Goal: Transaction & Acquisition: Purchase product/service

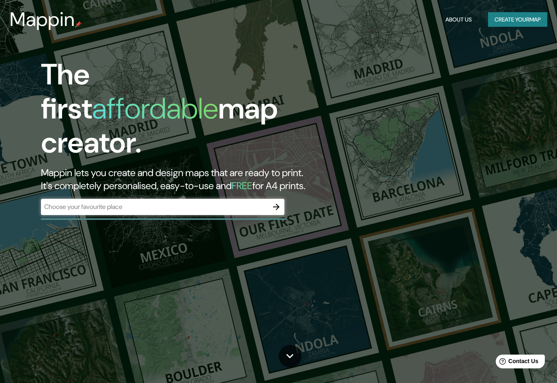
click at [219, 204] on div "​" at bounding box center [163, 207] width 244 height 16
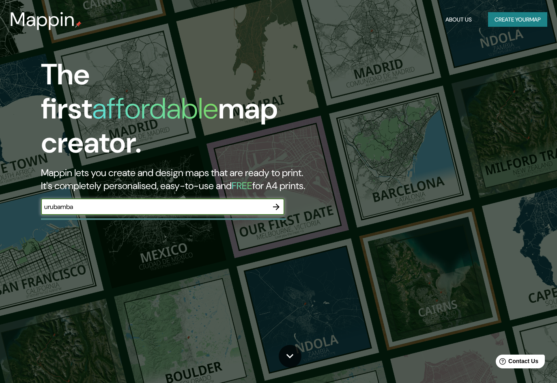
type input "urubamba"
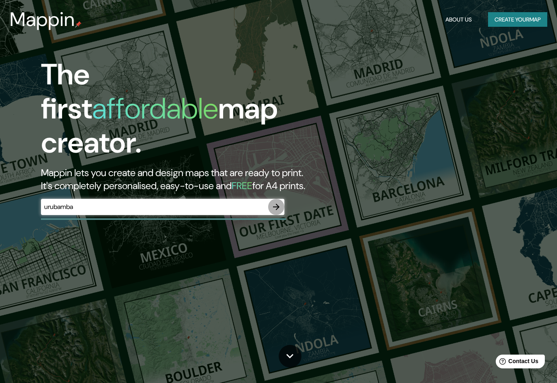
click at [279, 202] on icon "button" at bounding box center [277, 207] width 10 height 10
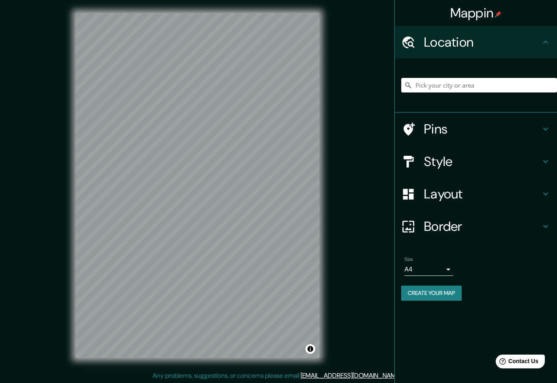
click at [468, 84] on input "Pick your city or area" at bounding box center [479, 85] width 156 height 15
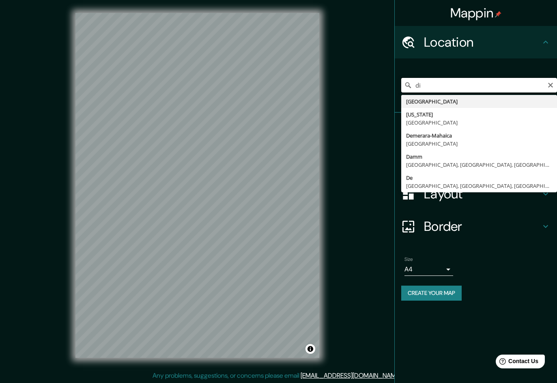
type input "d"
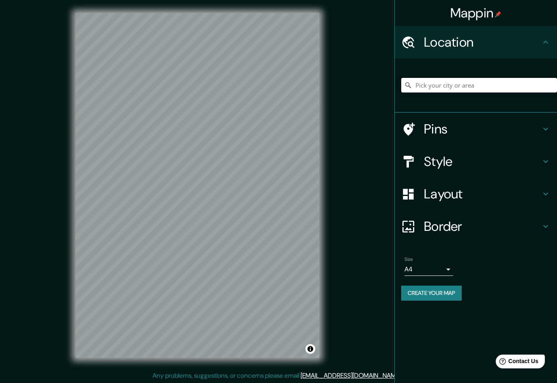
type input "o"
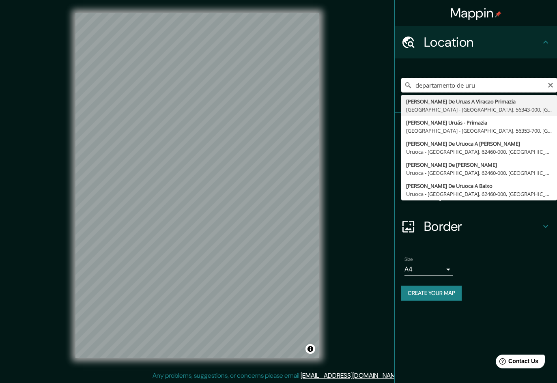
type input "departamento de uru"
drag, startPoint x: 487, startPoint y: 89, endPoint x: 382, endPoint y: 101, distance: 104.9
click at [382, 101] on div "Mappin Location departamento de [GEOGRAPHIC_DATA] [PERSON_NAME] De Uruas A Vira…" at bounding box center [278, 192] width 557 height 384
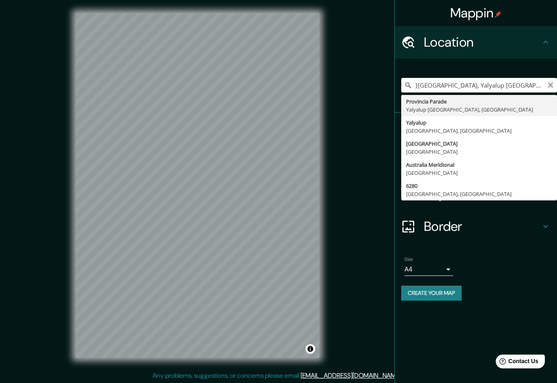
type input "}[GEOGRAPHIC_DATA], Yalyalup [GEOGRAPHIC_DATA], [GEOGRAPHIC_DATA]"
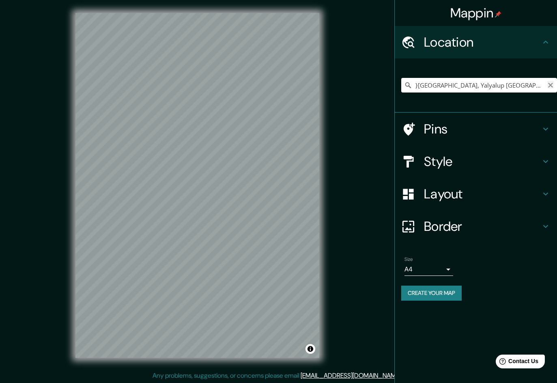
click at [551, 86] on icon "Clear" at bounding box center [550, 85] width 5 height 5
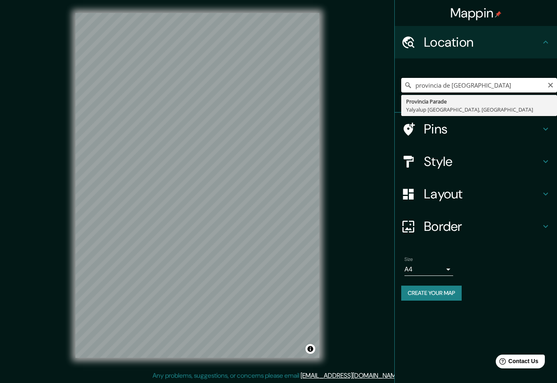
drag, startPoint x: 453, startPoint y: 84, endPoint x: 404, endPoint y: 80, distance: 49.3
click at [404, 80] on input "provincia de [GEOGRAPHIC_DATA]" at bounding box center [479, 85] width 156 height 15
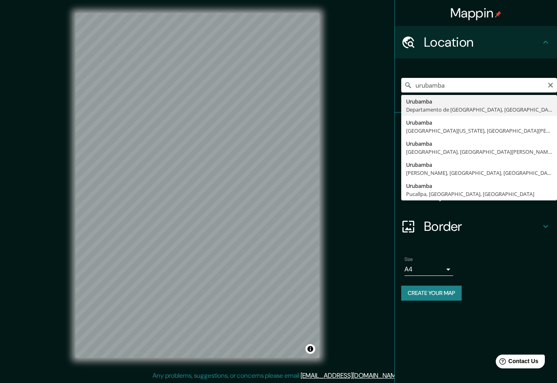
type input "Urubamba, [GEOGRAPHIC_DATA], [GEOGRAPHIC_DATA]"
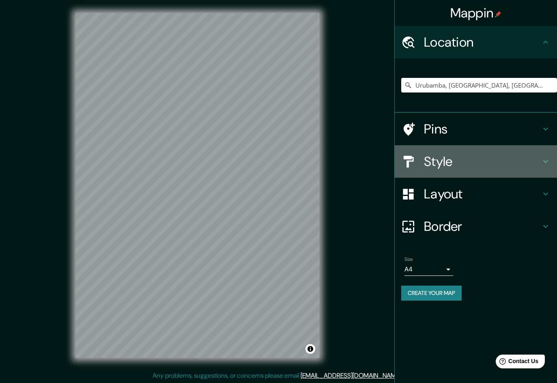
click at [449, 163] on h4 "Style" at bounding box center [482, 161] width 117 height 16
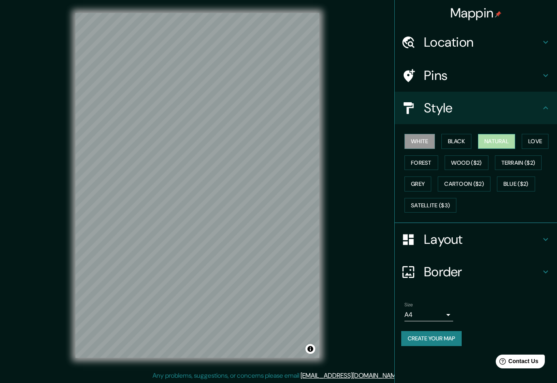
click at [486, 141] on button "Natural" at bounding box center [496, 141] width 37 height 15
click at [462, 165] on button "Wood ($2)" at bounding box center [467, 162] width 44 height 15
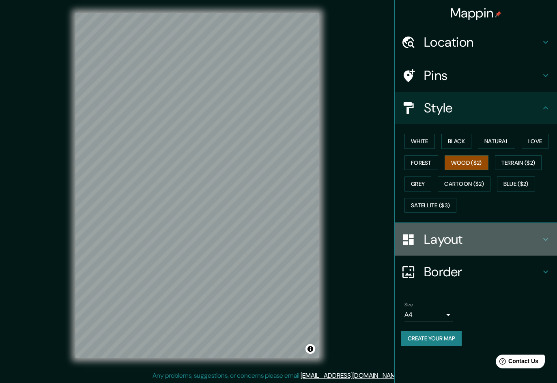
click at [439, 235] on h4 "Layout" at bounding box center [482, 239] width 117 height 16
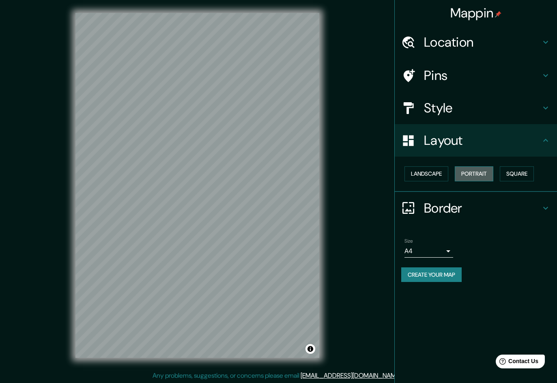
click at [475, 175] on button "Portrait" at bounding box center [474, 173] width 39 height 15
click at [308, 353] on button "Toggle attribution" at bounding box center [311, 349] width 10 height 10
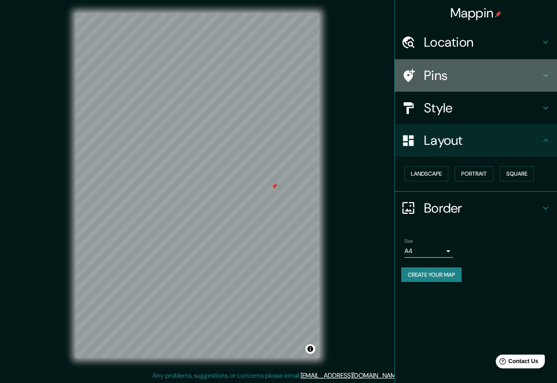
click at [446, 72] on h4 "Pins" at bounding box center [482, 75] width 117 height 16
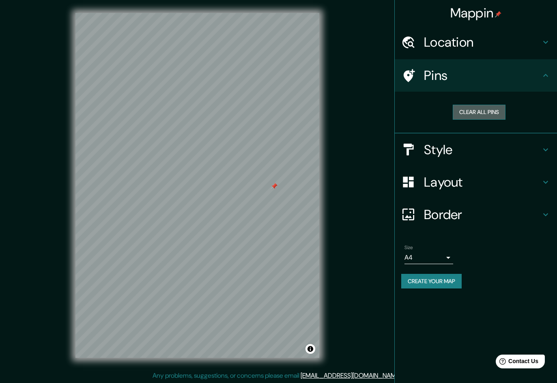
click at [467, 112] on button "Clear all pins" at bounding box center [479, 112] width 53 height 15
click at [462, 115] on button "Clear all pins" at bounding box center [479, 112] width 53 height 15
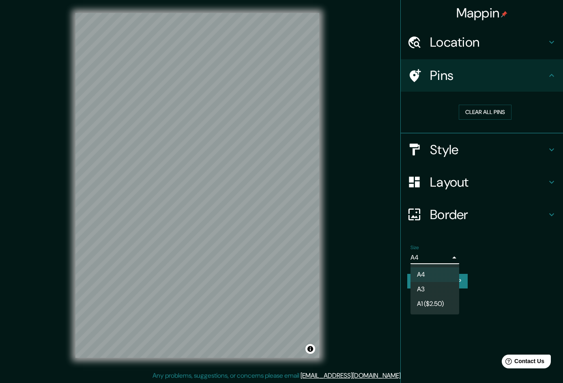
click at [436, 256] on body "Mappin Location [GEOGRAPHIC_DATA], [GEOGRAPHIC_DATA], [GEOGRAPHIC_DATA] Pins Cl…" at bounding box center [281, 191] width 563 height 383
click at [436, 282] on li "A3" at bounding box center [435, 289] width 49 height 15
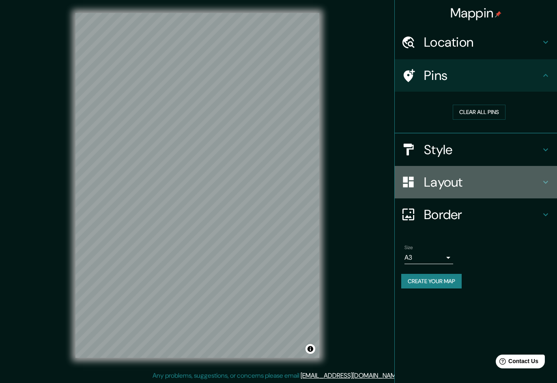
click at [449, 184] on h4 "Layout" at bounding box center [482, 182] width 117 height 16
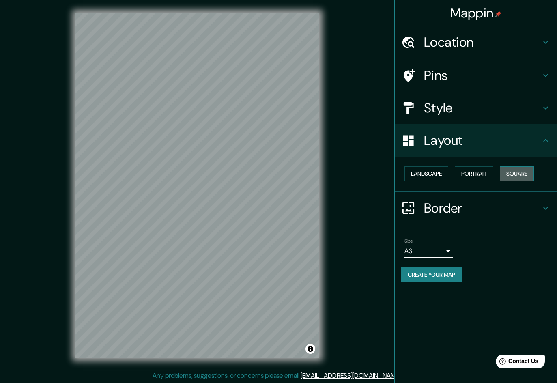
click at [511, 170] on button "Square" at bounding box center [517, 173] width 34 height 15
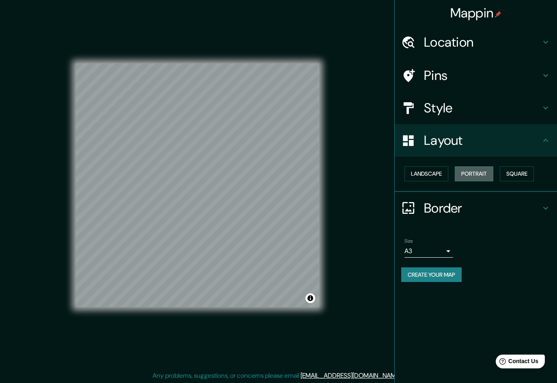
click at [479, 172] on button "Portrait" at bounding box center [474, 173] width 39 height 15
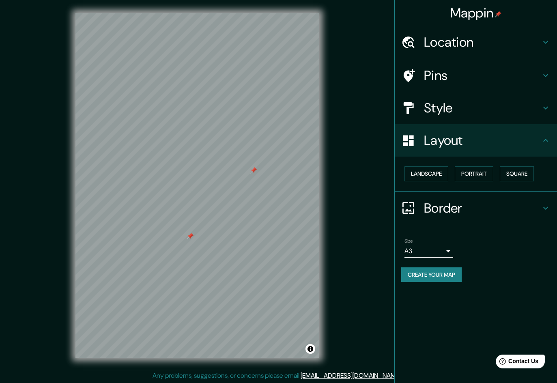
click at [250, 13] on div at bounding box center [197, 13] width 244 height 0
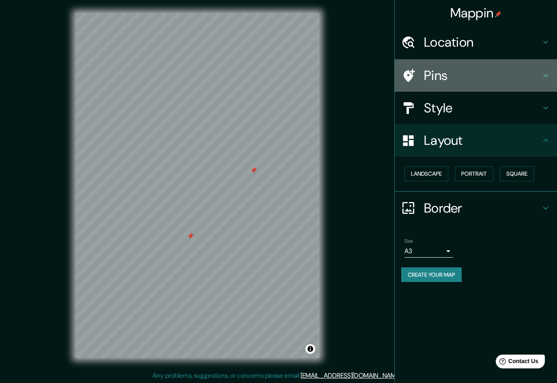
drag, startPoint x: 441, startPoint y: 63, endPoint x: 447, endPoint y: 76, distance: 14.9
click at [447, 76] on div "Pins" at bounding box center [476, 75] width 162 height 32
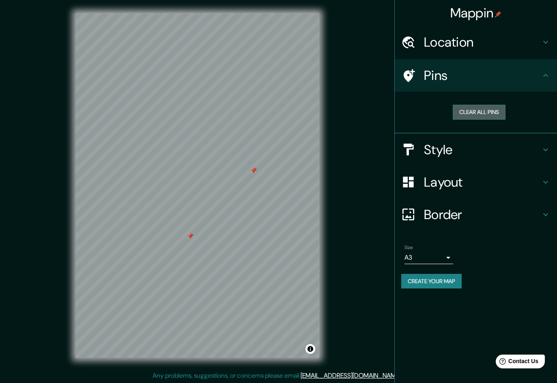
click at [470, 108] on button "Clear all pins" at bounding box center [479, 112] width 53 height 15
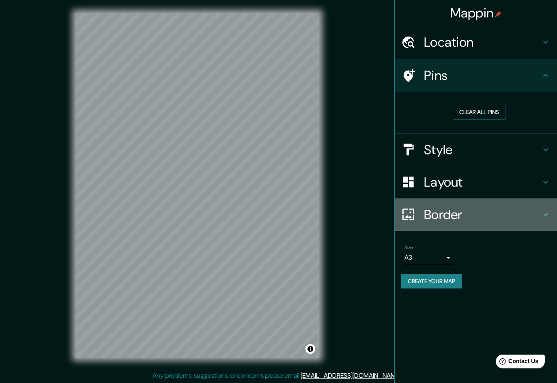
click at [446, 211] on h4 "Border" at bounding box center [482, 215] width 117 height 16
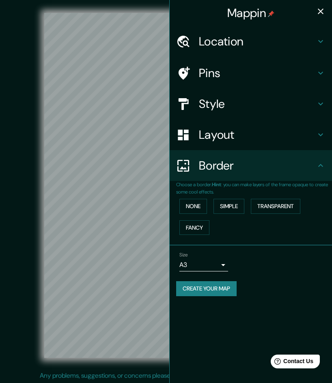
drag, startPoint x: 311, startPoint y: 270, endPoint x: 511, endPoint y: 321, distance: 205.7
click at [332, 321] on html "Mappin Location [GEOGRAPHIC_DATA], [GEOGRAPHIC_DATA], [GEOGRAPHIC_DATA] Pins St…" at bounding box center [166, 191] width 332 height 383
click at [332, 31] on div "Location" at bounding box center [251, 41] width 162 height 31
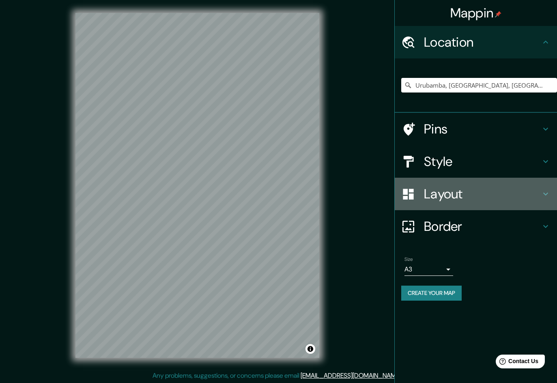
click at [481, 197] on h4 "Layout" at bounding box center [482, 194] width 117 height 16
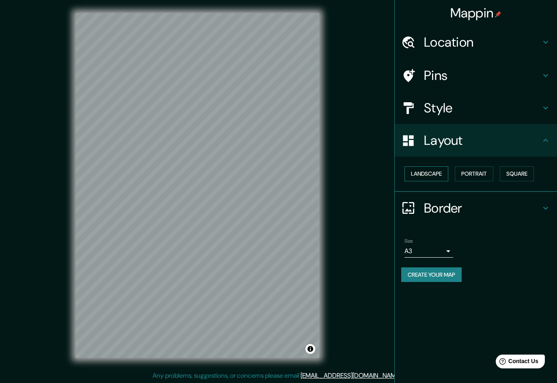
click at [434, 171] on button "Landscape" at bounding box center [427, 173] width 44 height 15
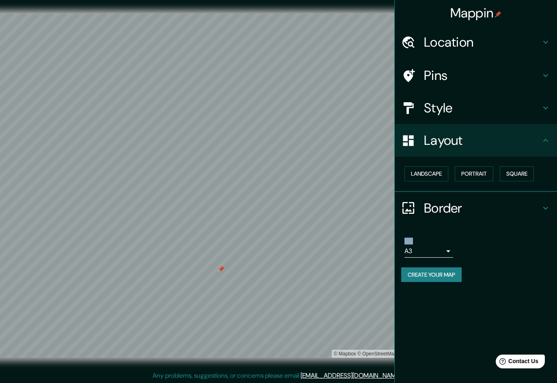
click at [267, 145] on div "Mappin Location [GEOGRAPHIC_DATA], [GEOGRAPHIC_DATA], [GEOGRAPHIC_DATA] Pins St…" at bounding box center [278, 192] width 557 height 384
click at [427, 245] on body "Mappin Location [GEOGRAPHIC_DATA], [GEOGRAPHIC_DATA], [GEOGRAPHIC_DATA] Pins St…" at bounding box center [278, 191] width 557 height 383
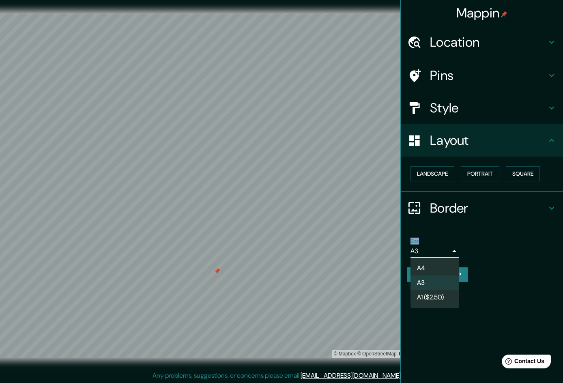
click at [429, 263] on li "A4" at bounding box center [435, 268] width 49 height 15
type input "single"
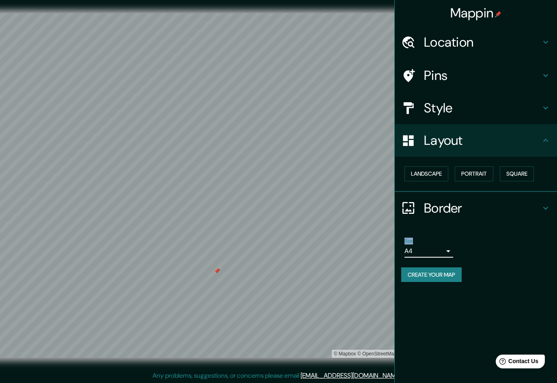
click at [443, 244] on div "Size A4 single" at bounding box center [429, 247] width 49 height 19
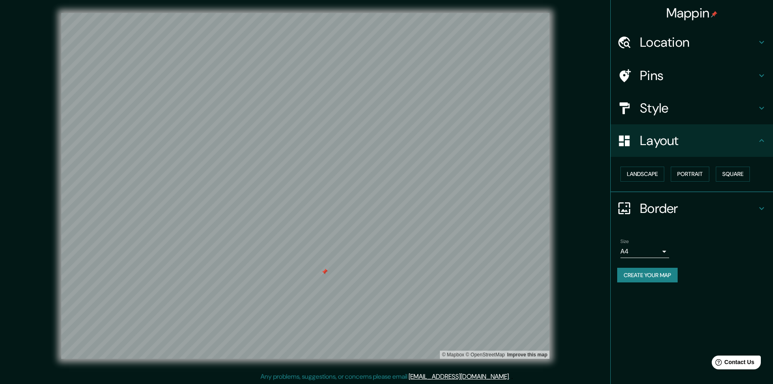
click at [563, 75] on h4 "Pins" at bounding box center [698, 75] width 117 height 16
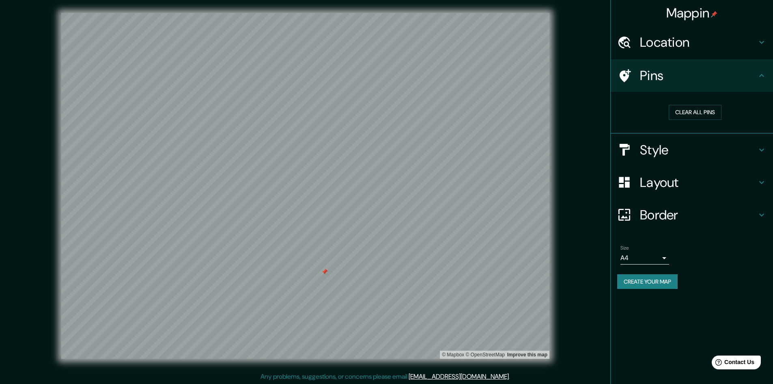
click at [563, 47] on h4 "Location" at bounding box center [698, 42] width 117 height 16
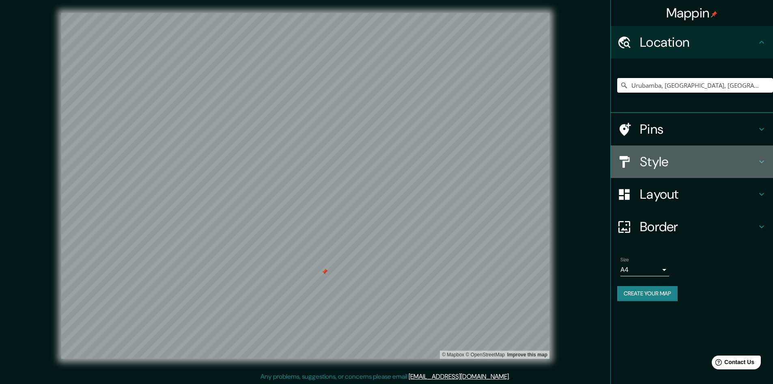
click at [563, 162] on h4 "Style" at bounding box center [698, 161] width 117 height 16
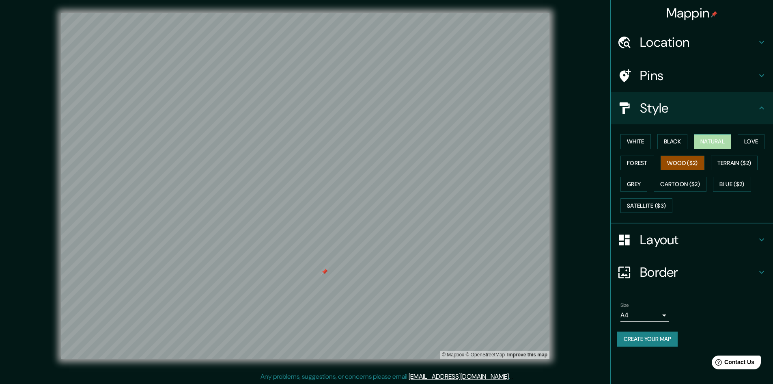
click at [563, 140] on button "Natural" at bounding box center [712, 141] width 37 height 15
click at [563, 165] on button "Wood ($2)" at bounding box center [683, 162] width 44 height 15
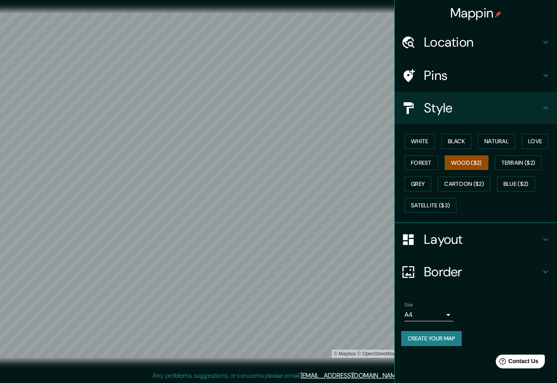
click at [448, 50] on h4 "Location" at bounding box center [482, 42] width 117 height 16
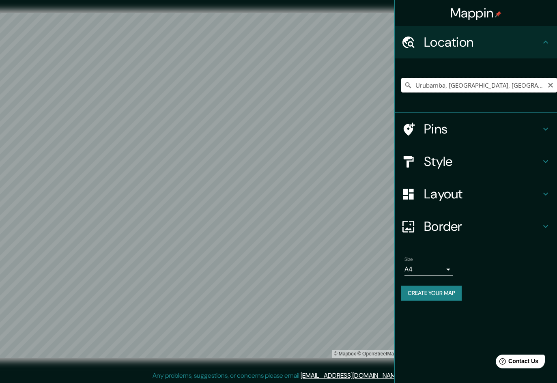
click at [457, 91] on input "Urubamba, [GEOGRAPHIC_DATA], [GEOGRAPHIC_DATA]" at bounding box center [479, 85] width 156 height 15
click at [544, 84] on input "Urubamba, [GEOGRAPHIC_DATA], [GEOGRAPHIC_DATA]" at bounding box center [479, 85] width 156 height 15
drag, startPoint x: 536, startPoint y: 84, endPoint x: 403, endPoint y: 92, distance: 133.3
click at [410, 97] on div "Urubamba, [GEOGRAPHIC_DATA], [GEOGRAPHIC_DATA]" at bounding box center [479, 85] width 156 height 41
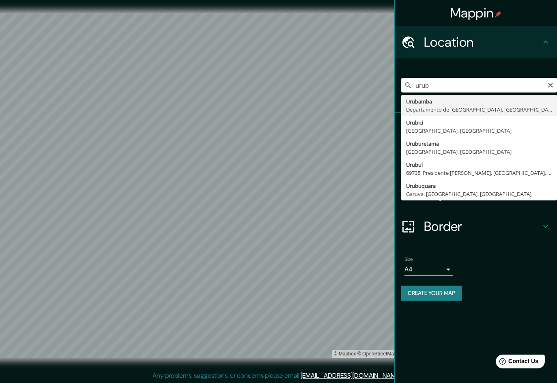
type input "Urubamba, [GEOGRAPHIC_DATA], [GEOGRAPHIC_DATA]"
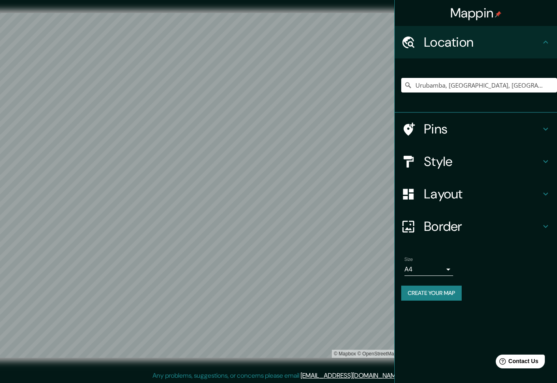
click at [461, 164] on h4 "Style" at bounding box center [482, 161] width 117 height 16
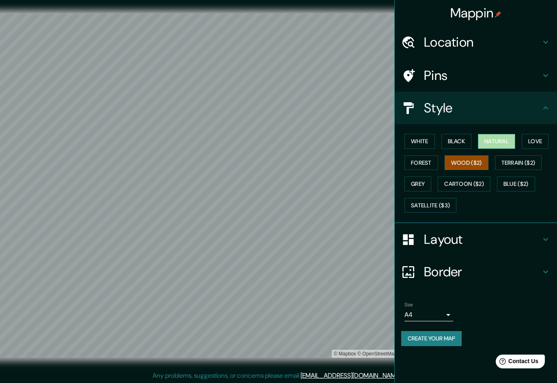
click at [496, 143] on button "Natural" at bounding box center [496, 141] width 37 height 15
click at [468, 164] on button "Wood ($2)" at bounding box center [467, 162] width 44 height 15
click at [497, 140] on button "Natural" at bounding box center [496, 141] width 37 height 15
click at [466, 239] on h4 "Layout" at bounding box center [482, 239] width 117 height 16
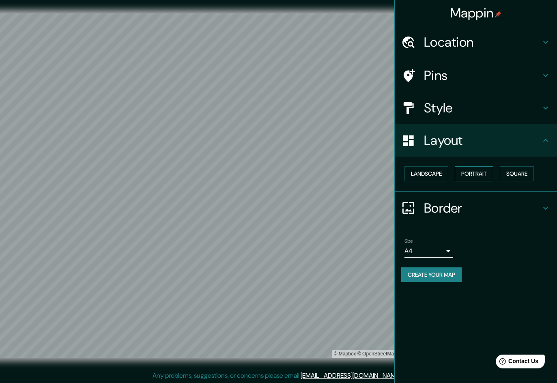
click at [479, 174] on button "Portrait" at bounding box center [474, 173] width 39 height 15
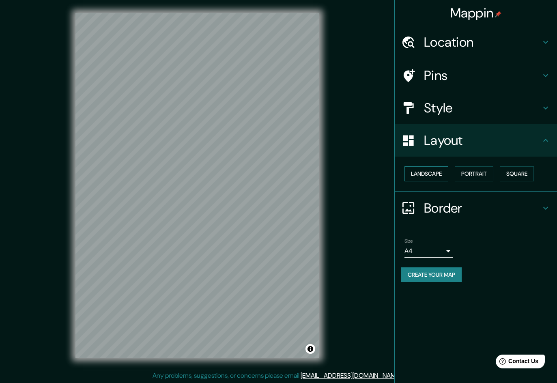
click at [437, 177] on button "Landscape" at bounding box center [427, 173] width 44 height 15
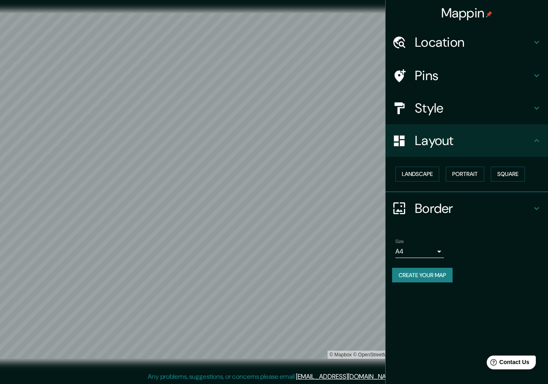
click at [442, 55] on div "Location" at bounding box center [467, 42] width 162 height 32
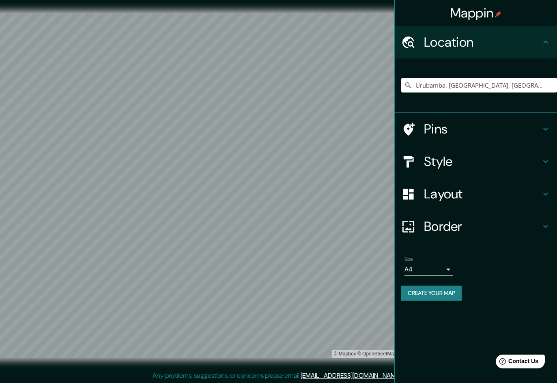
click at [449, 196] on h4 "Layout" at bounding box center [482, 194] width 117 height 16
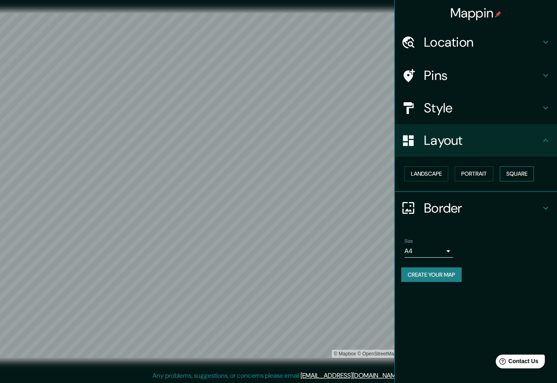
click at [528, 174] on button "Square" at bounding box center [517, 173] width 34 height 15
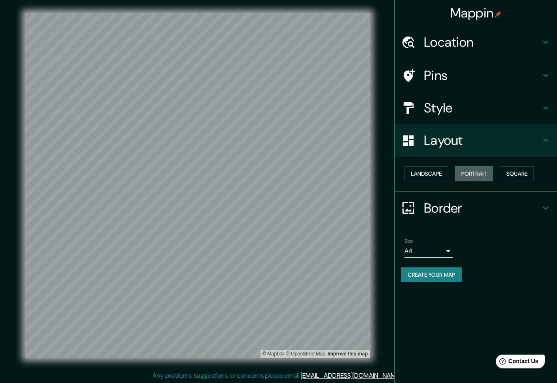
click at [487, 172] on button "Portrait" at bounding box center [474, 173] width 39 height 15
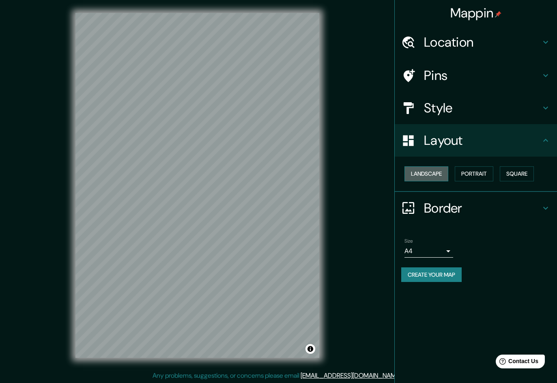
click at [436, 173] on button "Landscape" at bounding box center [427, 173] width 44 height 15
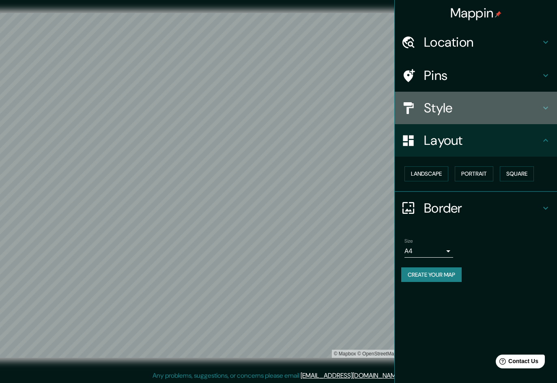
click at [437, 98] on div "Style" at bounding box center [476, 108] width 162 height 32
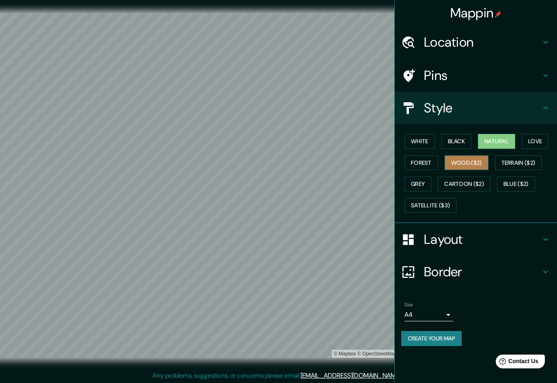
click at [474, 168] on button "Wood ($2)" at bounding box center [467, 162] width 44 height 15
click at [434, 167] on button "Forest" at bounding box center [422, 162] width 34 height 15
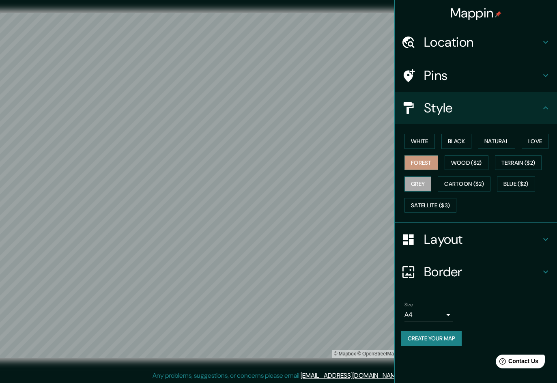
click at [423, 184] on button "Grey" at bounding box center [418, 184] width 27 height 15
click at [453, 184] on button "Cartoon ($2)" at bounding box center [464, 184] width 53 height 15
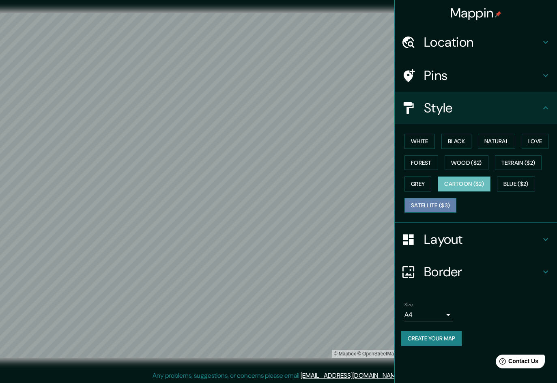
click at [441, 205] on button "Satellite ($3)" at bounding box center [431, 205] width 52 height 15
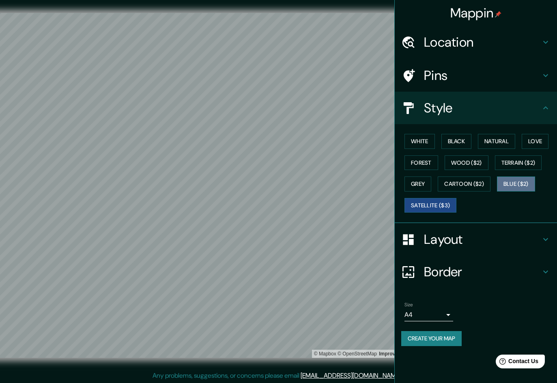
click at [516, 187] on button "Blue ($2)" at bounding box center [516, 184] width 38 height 15
click at [509, 140] on button "Natural" at bounding box center [496, 141] width 37 height 15
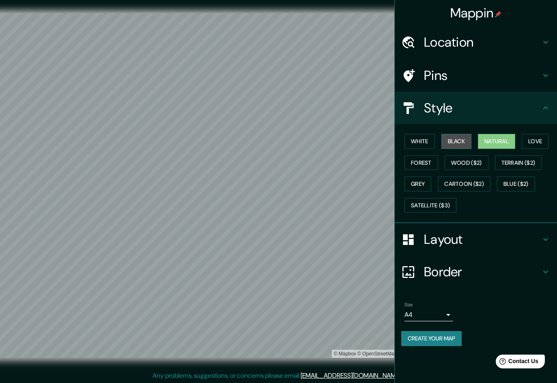
click at [458, 137] on button "Black" at bounding box center [457, 141] width 30 height 15
click at [535, 138] on button "Love" at bounding box center [535, 141] width 27 height 15
click at [511, 140] on button "Natural" at bounding box center [496, 141] width 37 height 15
